Goal: Find specific page/section: Find specific page/section

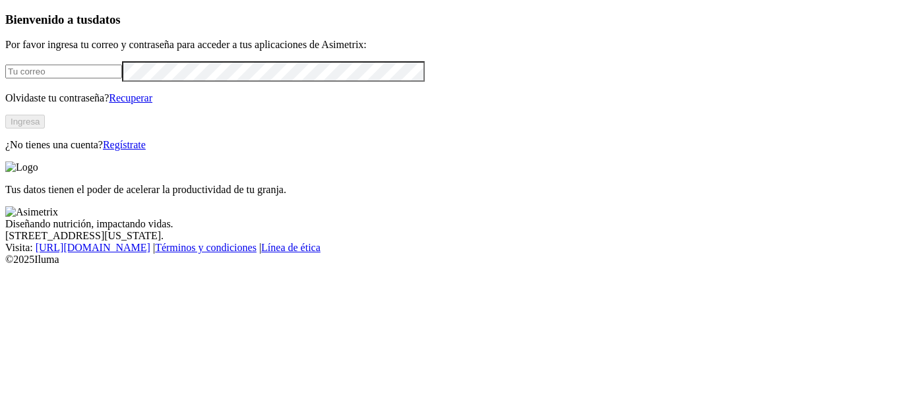
type input "[PERSON_NAME][EMAIL_ADDRESS][PERSON_NAME][DOMAIN_NAME]"
click at [45, 129] on button "Ingresa" at bounding box center [25, 122] width 40 height 14
